Goal: Task Accomplishment & Management: Manage account settings

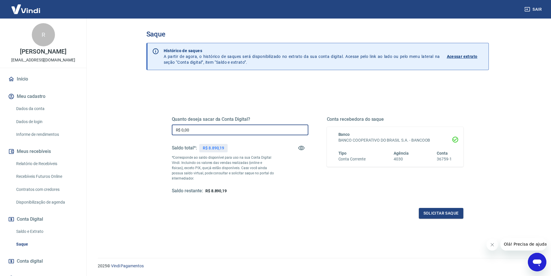
click at [250, 131] on input "R$ 0,00" at bounding box center [240, 129] width 137 height 11
type input "R$ 8.890,19"
click at [430, 209] on button "Solicitar saque" at bounding box center [441, 213] width 45 height 11
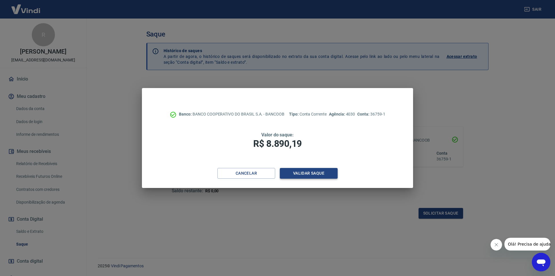
click at [331, 171] on button "Validar saque" at bounding box center [309, 173] width 58 height 11
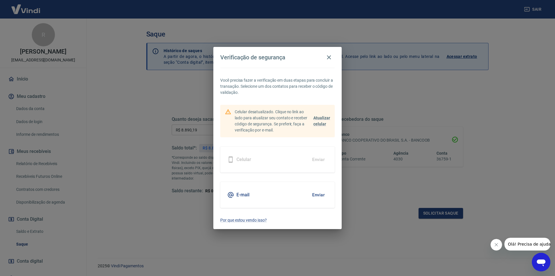
click at [318, 191] on button "Enviar" at bounding box center [318, 195] width 19 height 12
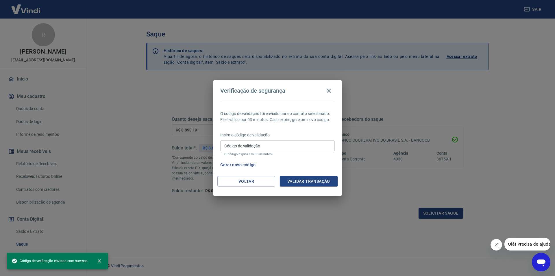
click at [299, 145] on input "Código de validação" at bounding box center [277, 145] width 115 height 11
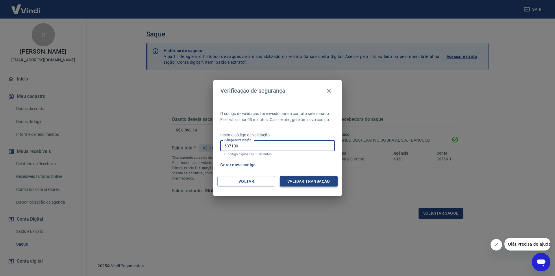
type input "537109"
click at [310, 178] on button "Validar transação" at bounding box center [309, 181] width 58 height 11
